Goal: Register for event/course

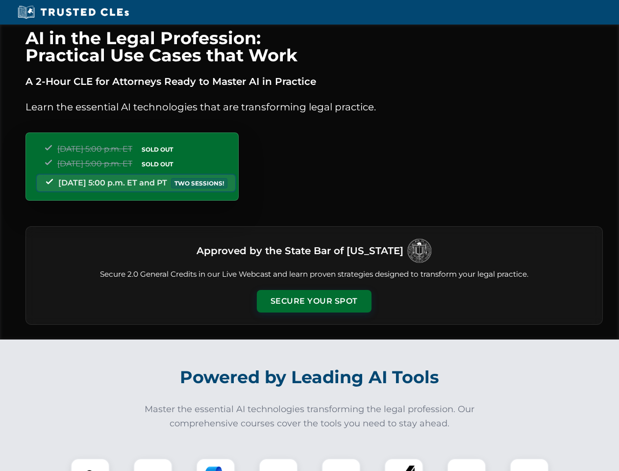
click at [314, 301] on button "Secure Your Spot" at bounding box center [314, 301] width 115 height 23
